Goal: Entertainment & Leisure: Browse casually

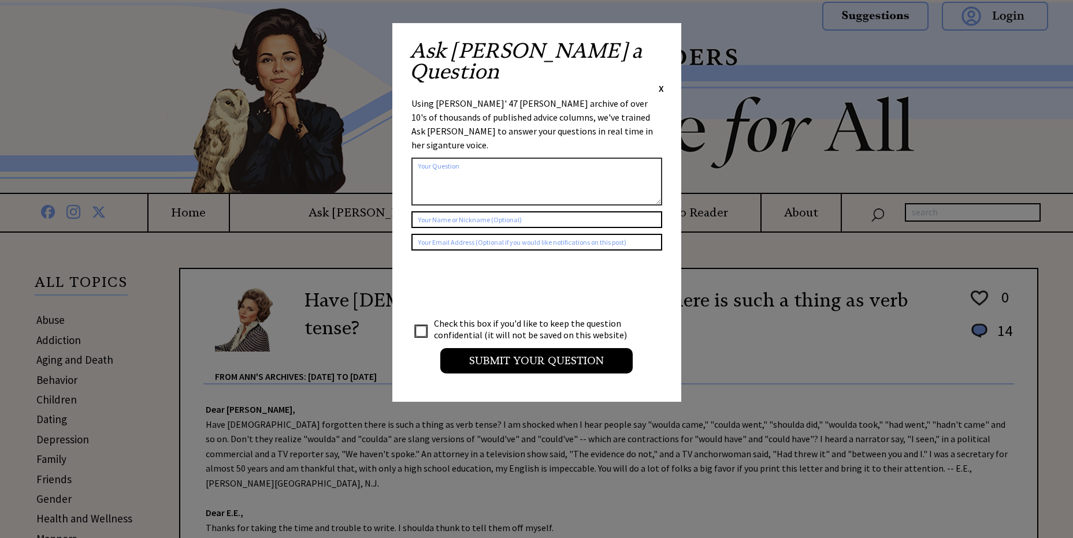
click at [655, 44] on div "Ask Ann a Question X" at bounding box center [537, 67] width 254 height 54
click at [661, 83] on span "X" at bounding box center [661, 89] width 5 height 12
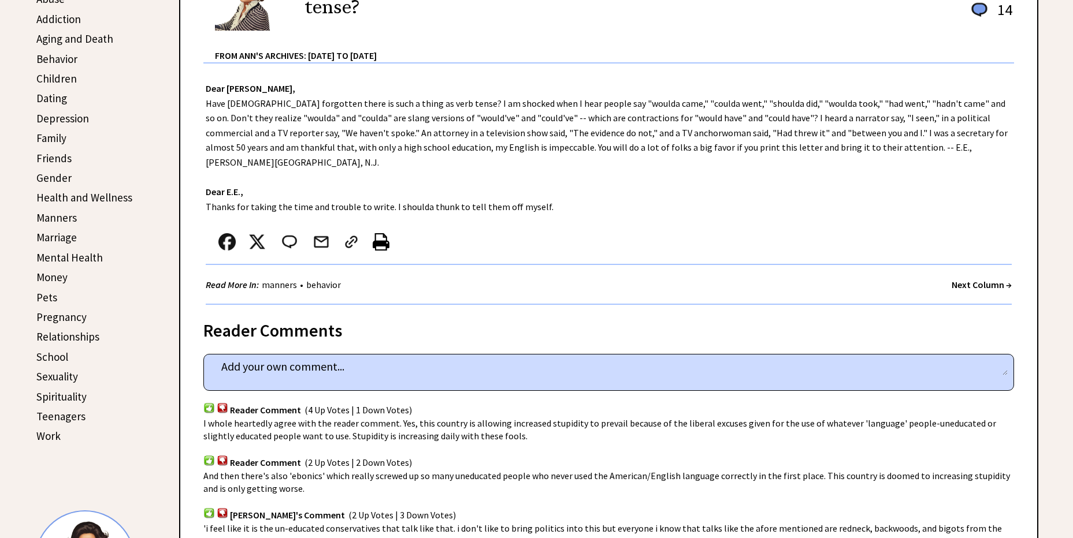
scroll to position [323, 0]
click at [961, 277] on strong "Next Column →" at bounding box center [981, 283] width 60 height 12
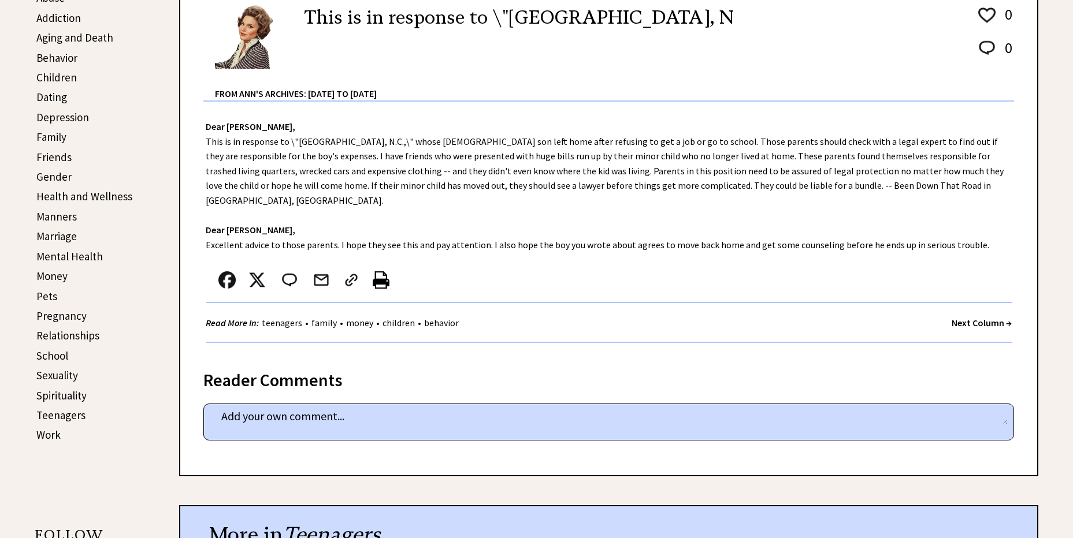
scroll to position [323, 0]
click at [970, 317] on strong "Next Column →" at bounding box center [981, 323] width 60 height 12
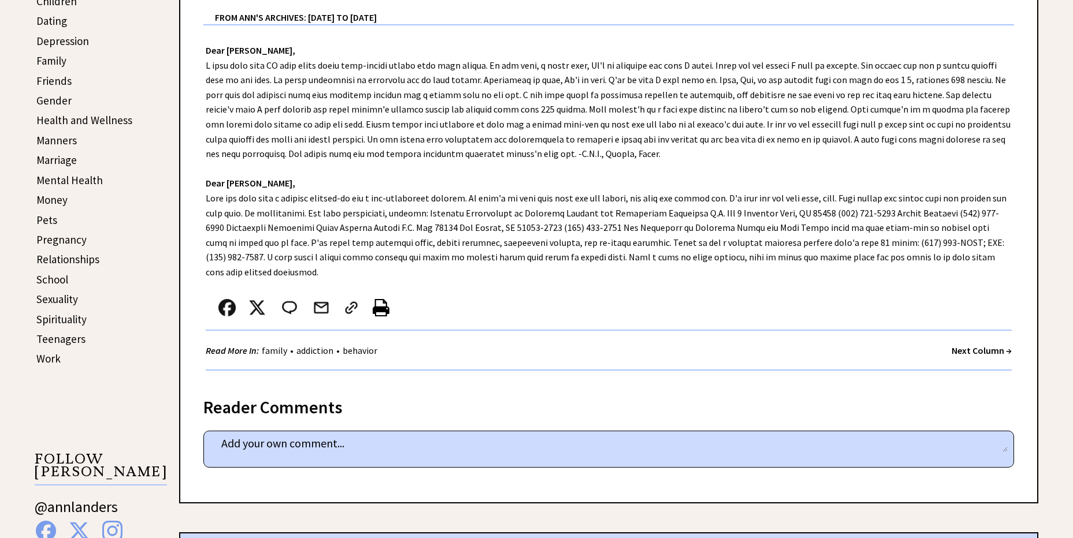
scroll to position [404, 0]
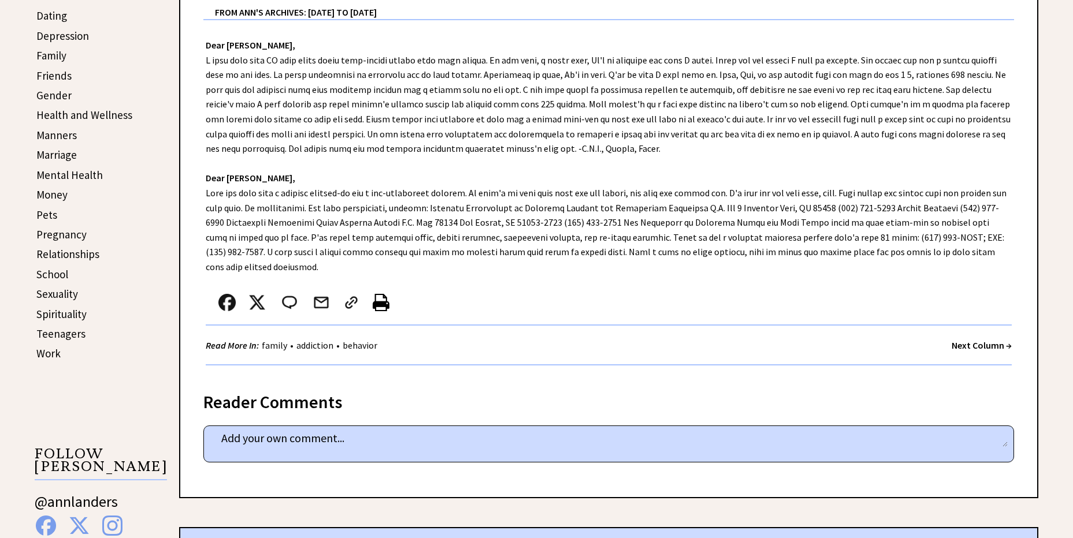
click at [974, 348] on strong "Next Column →" at bounding box center [981, 346] width 60 height 12
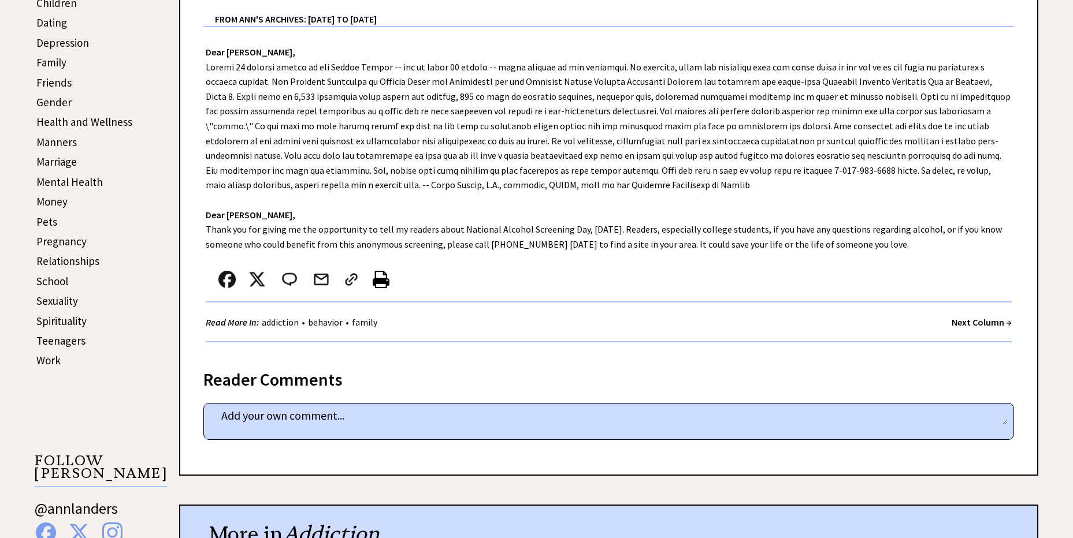
scroll to position [404, 0]
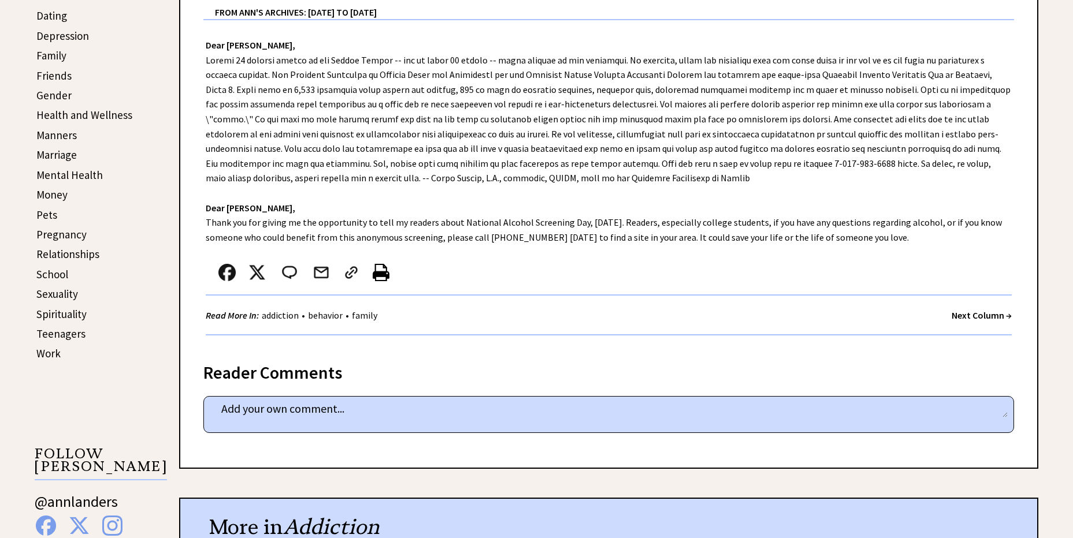
click at [970, 313] on strong "Next Column →" at bounding box center [981, 316] width 60 height 12
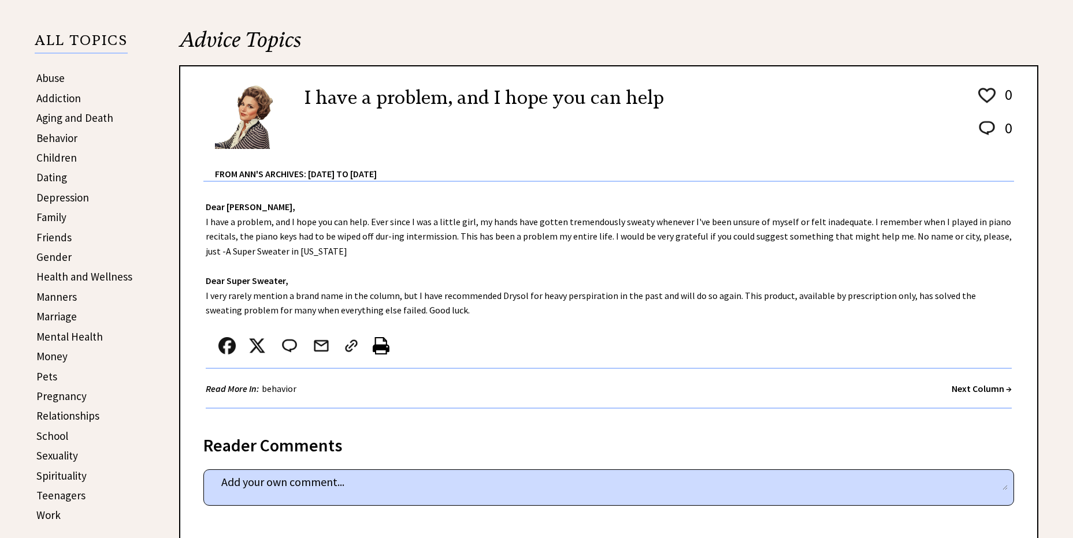
scroll to position [323, 0]
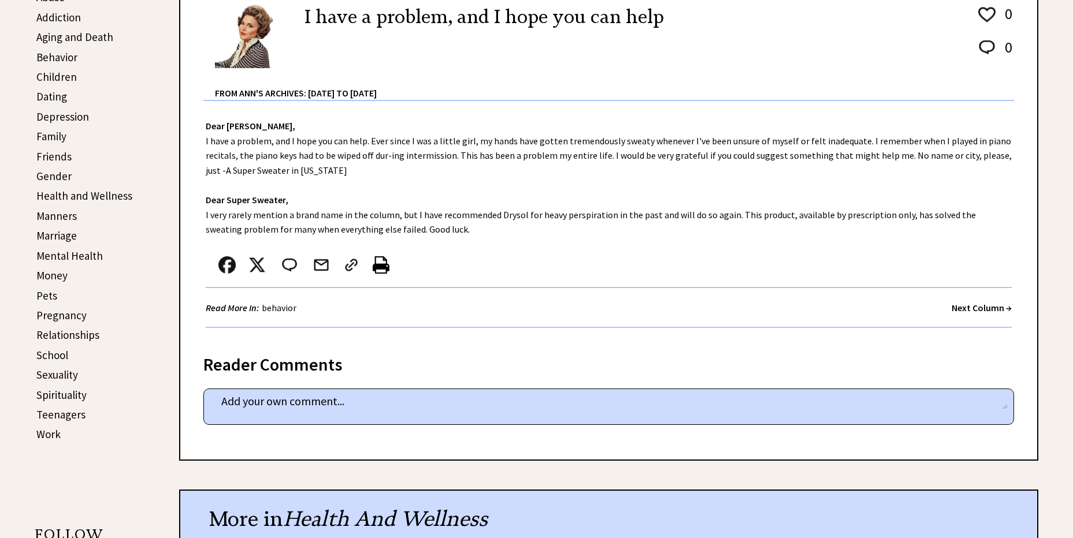
click at [977, 304] on strong "Next Column →" at bounding box center [981, 308] width 60 height 12
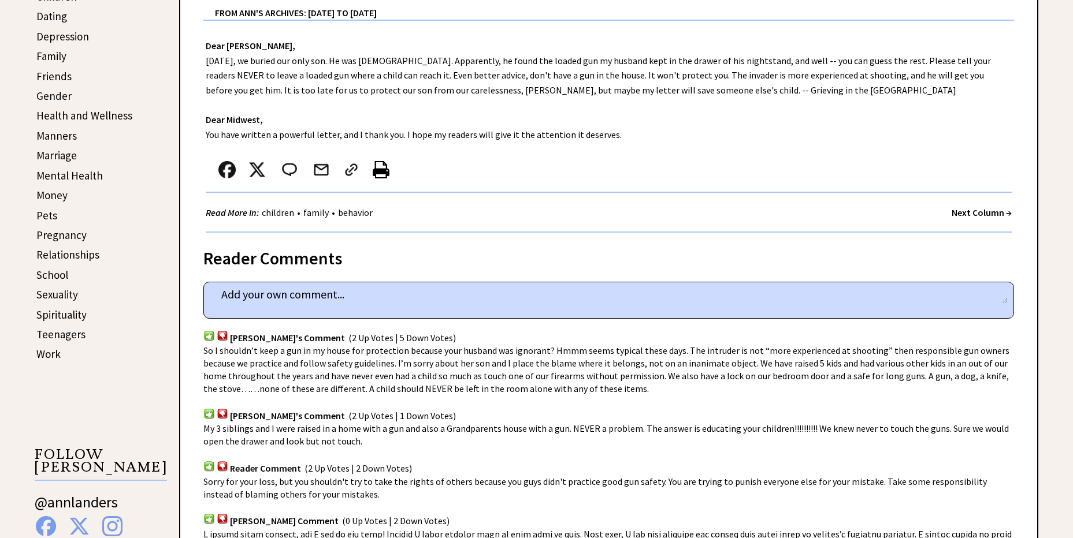
scroll to position [404, 0]
click at [974, 209] on strong "Next Column →" at bounding box center [981, 212] width 60 height 12
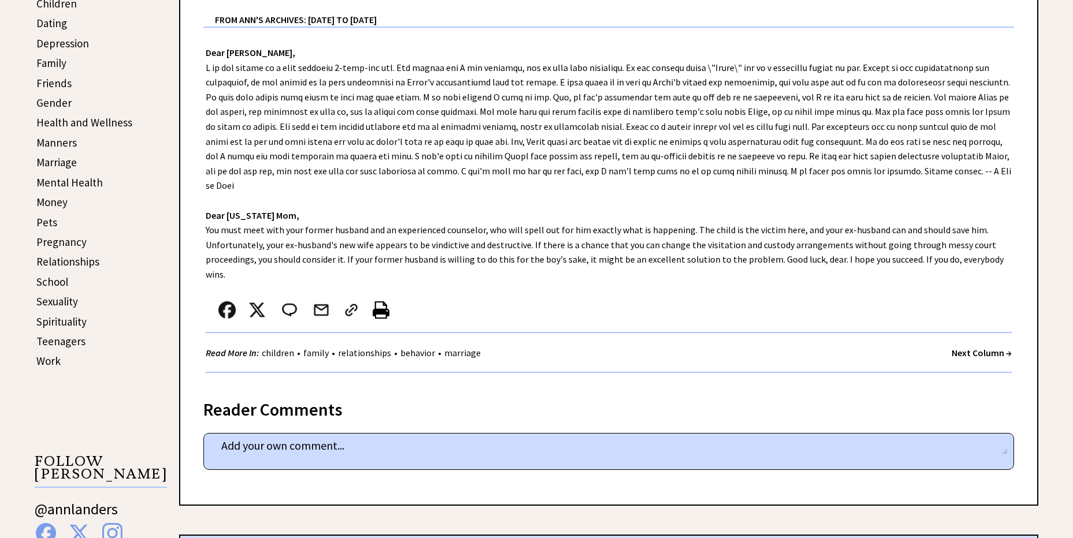
scroll to position [404, 0]
